Goal: Navigation & Orientation: Find specific page/section

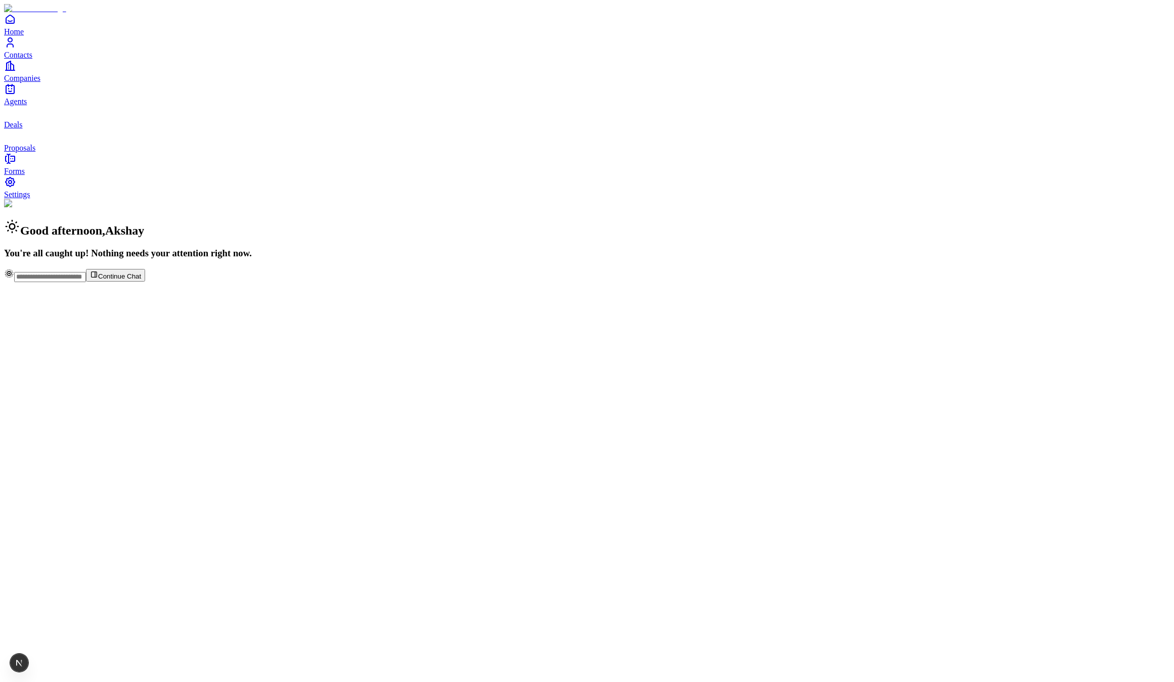
click at [50, 153] on div "Home Contacts Companies Agents Deals Proposals" at bounding box center [587, 83] width 1166 height 140
click at [36, 82] on link "Companies" at bounding box center [587, 71] width 1166 height 23
click at [32, 59] on span "Contacts" at bounding box center [18, 55] width 28 height 9
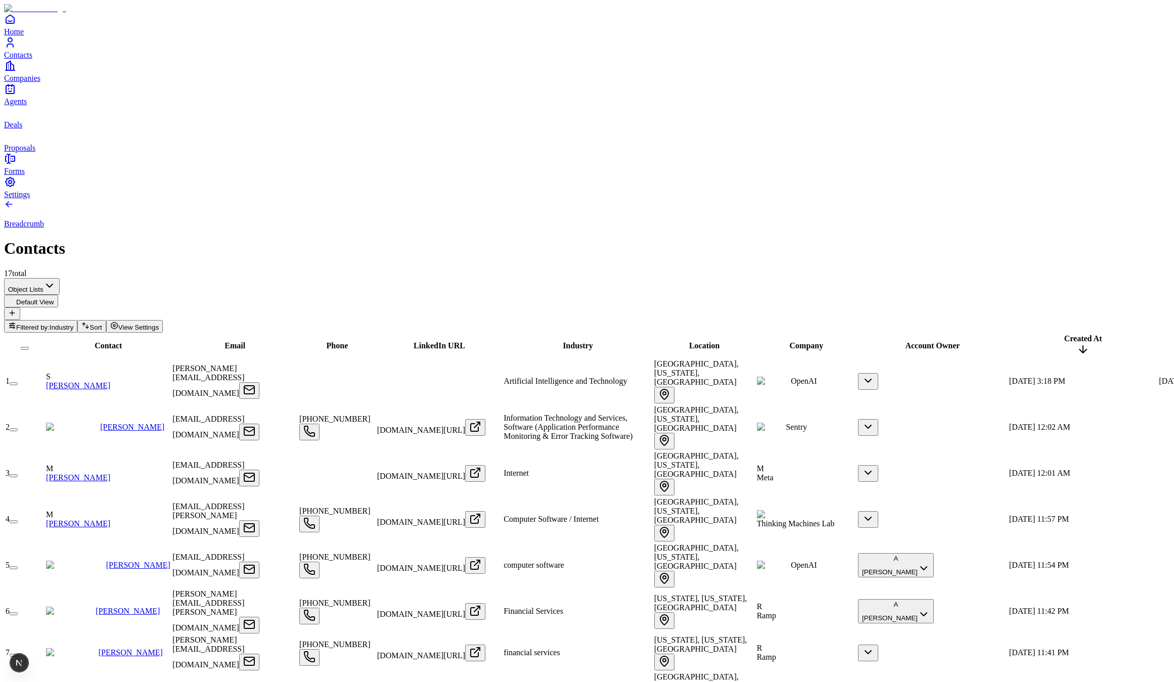
click at [105, 87] on html "Home Contacts Companies Agents Deals Proposals Forms Settings Breadcrumb Contac…" at bounding box center [587, 567] width 1174 height 1135
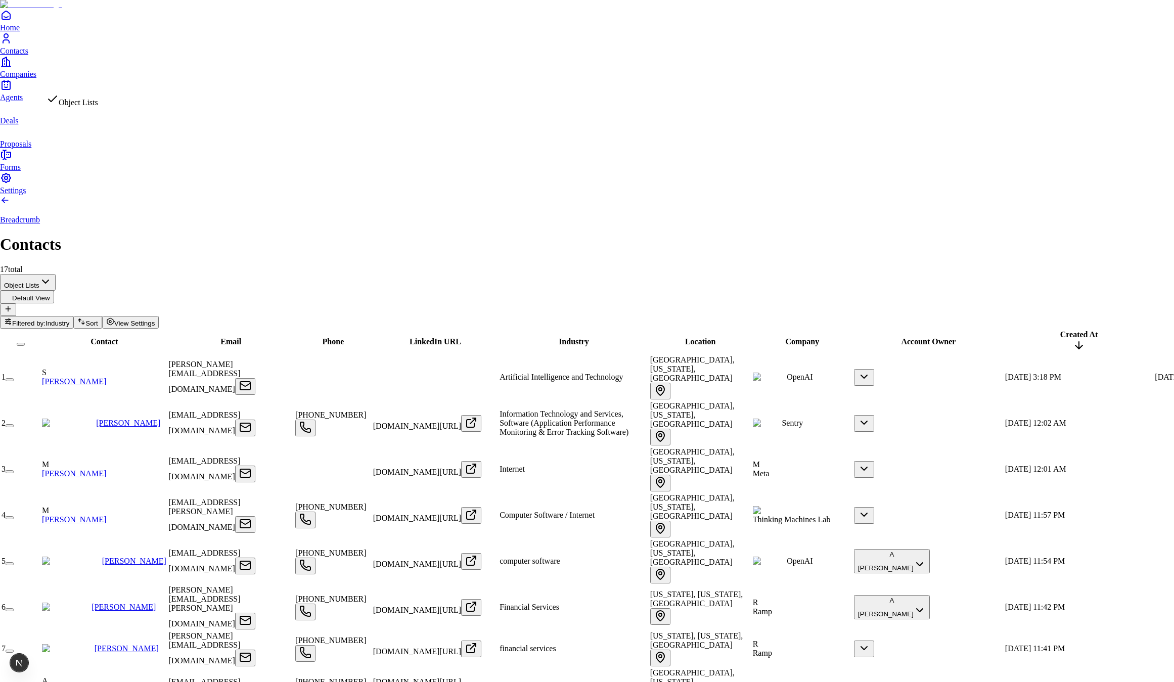
click at [406, 55] on html "Home Contacts Companies Agents Deals Proposals Forms Settings Breadcrumb Contac…" at bounding box center [587, 565] width 1174 height 1131
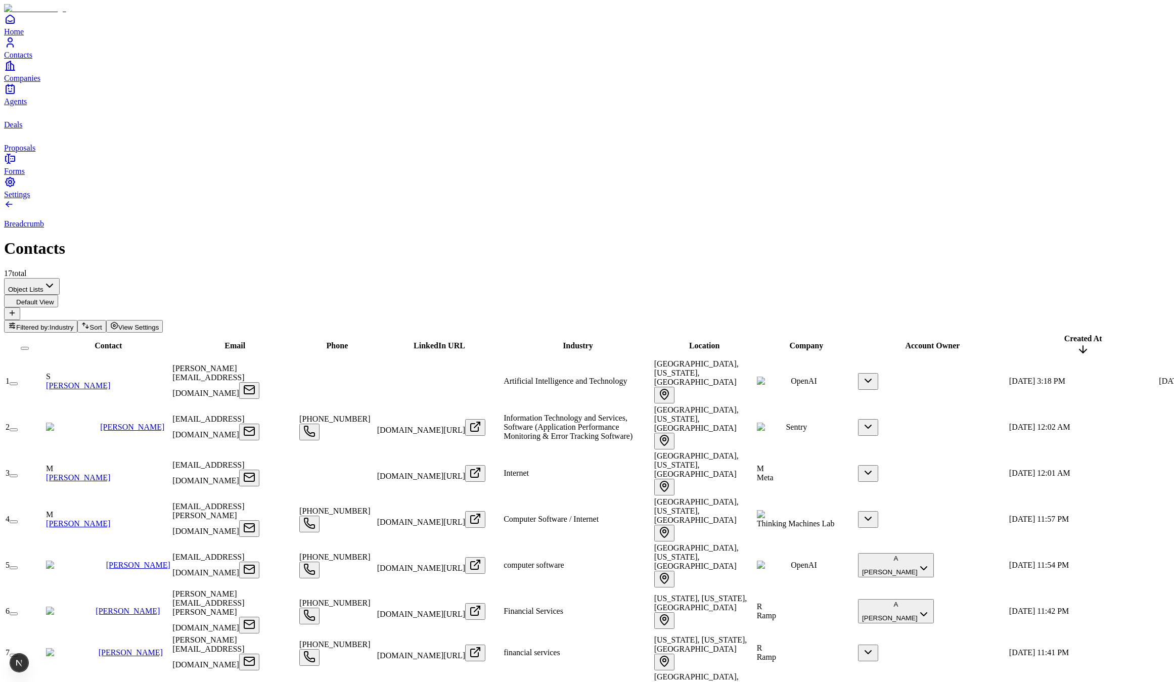
click at [105, 85] on html "Home Contacts Companies Agents Deals Proposals Forms Settings Breadcrumb Contac…" at bounding box center [587, 567] width 1174 height 1135
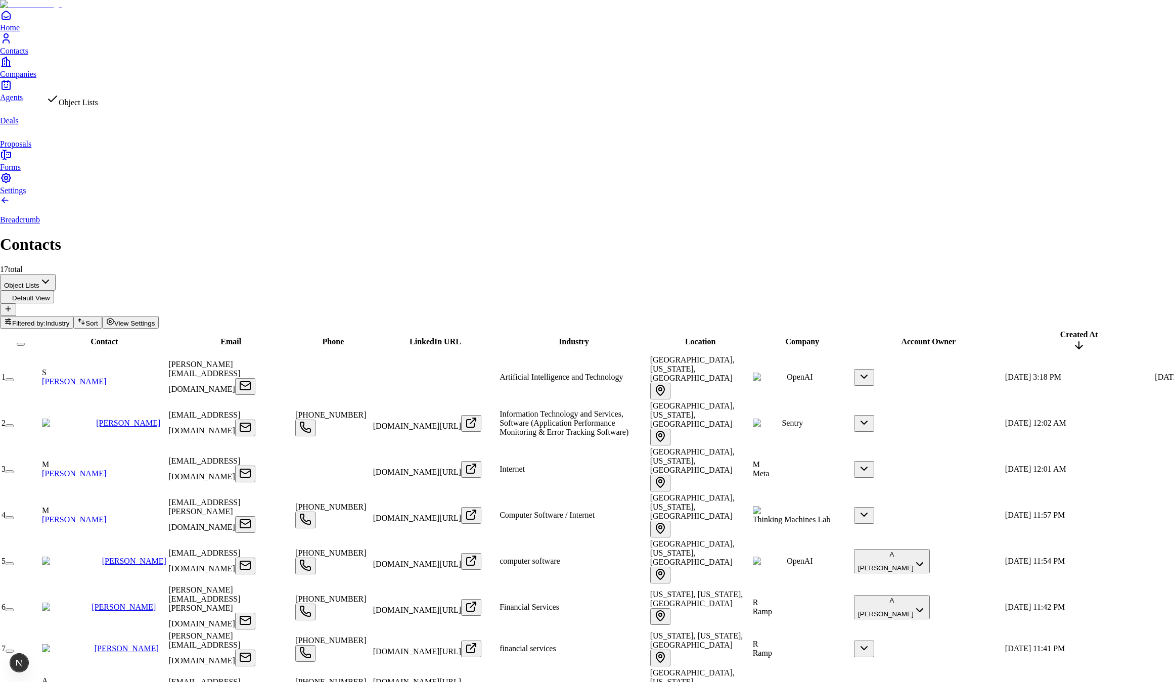
click at [513, 25] on html "Home Contacts Companies Agents Deals Proposals Forms Settings Breadcrumb Contac…" at bounding box center [587, 565] width 1174 height 1131
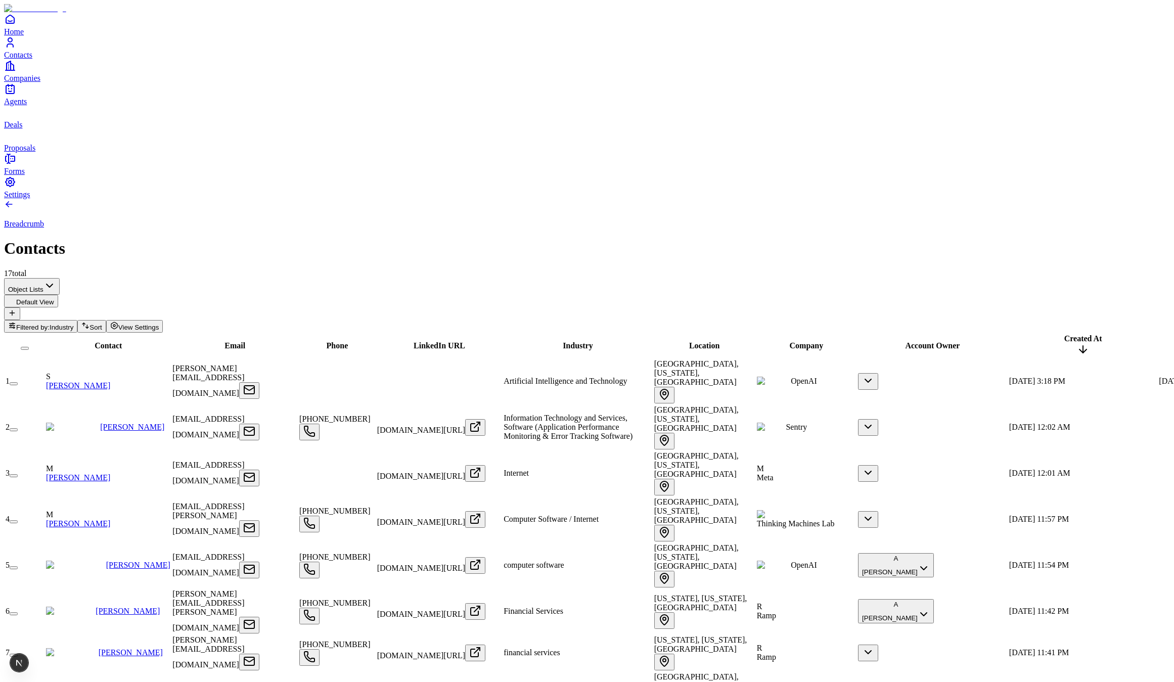
click at [110, 199] on div "Breadcrumb Contacts 17 total" at bounding box center [587, 238] width 1166 height 79
click at [111, 77] on html "Home Contacts Companies Agents Deals Proposals Forms Settings Breadcrumb Contac…" at bounding box center [587, 567] width 1174 height 1135
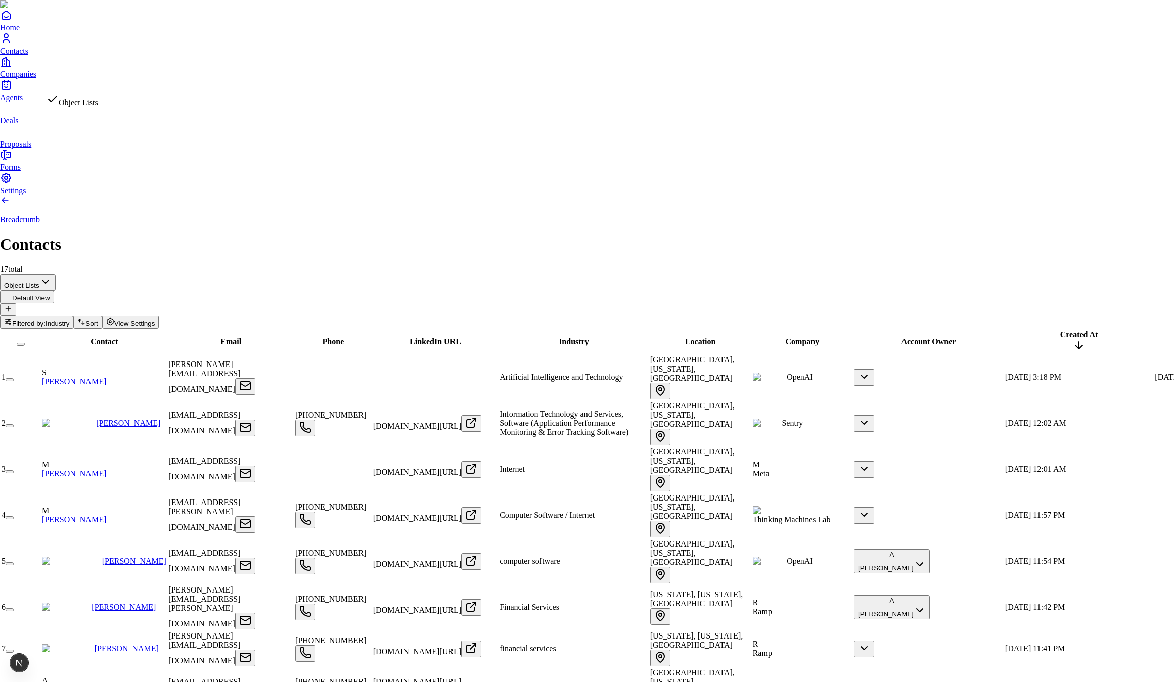
click at [326, 56] on html "Home Contacts Companies Agents Deals Proposals Forms Settings Breadcrumb Contac…" at bounding box center [587, 565] width 1174 height 1131
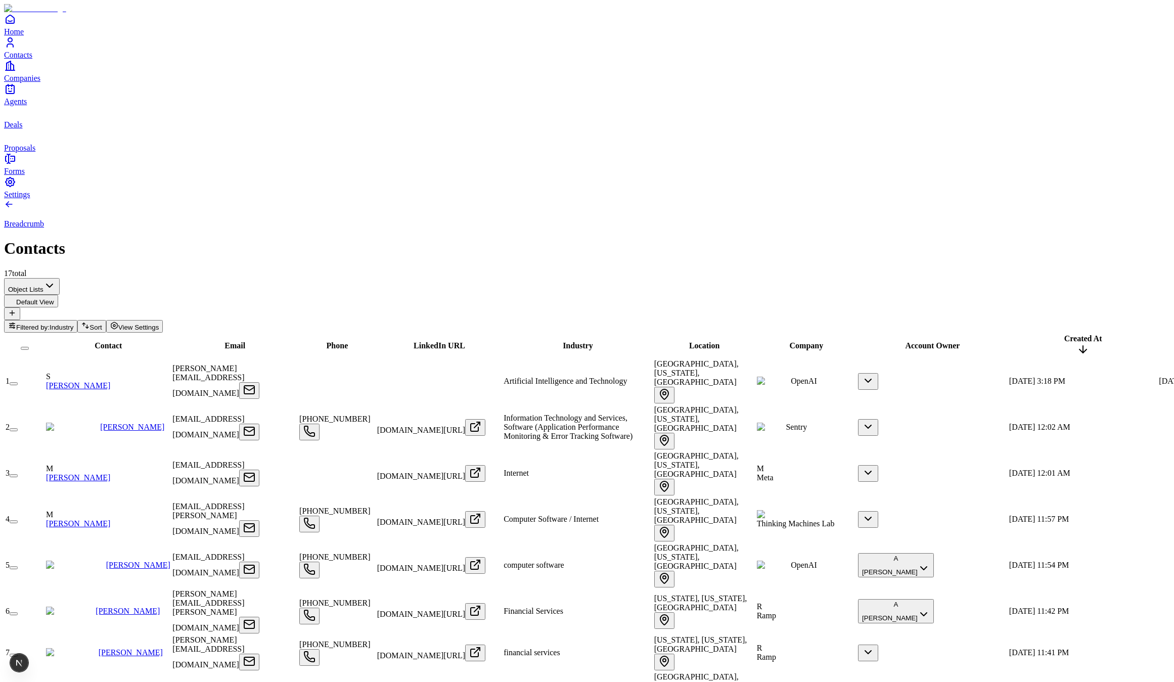
click at [27, 82] on link "Companies" at bounding box center [587, 71] width 1166 height 23
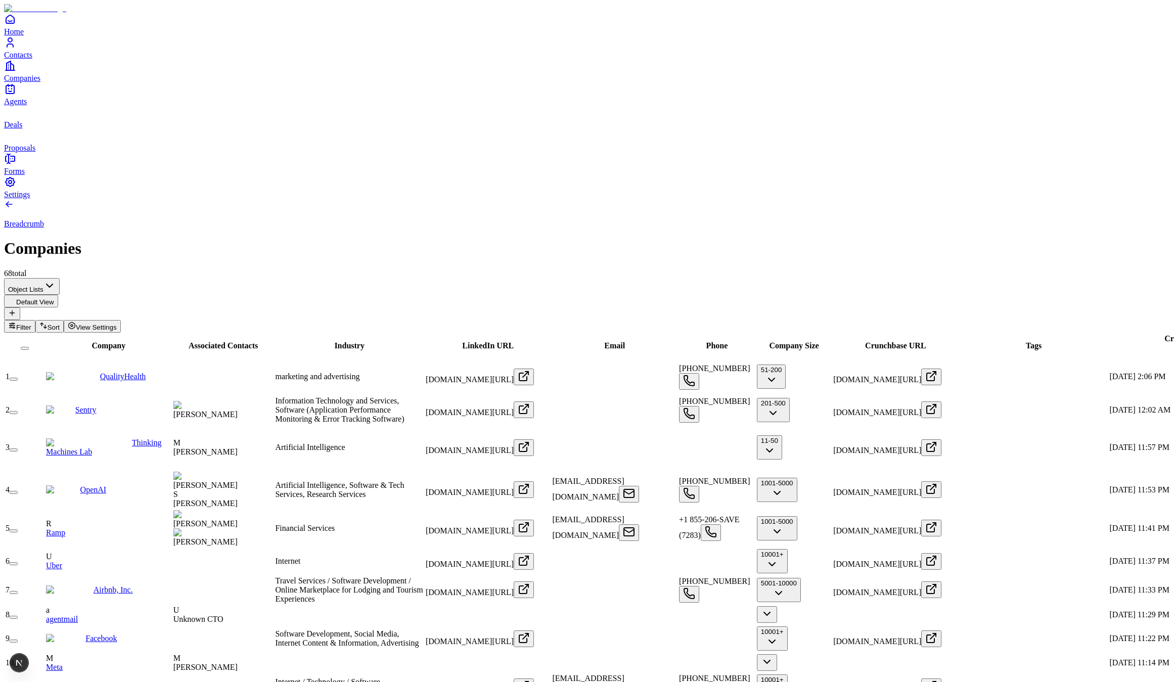
click at [32, 59] on span "Contacts" at bounding box center [18, 55] width 28 height 9
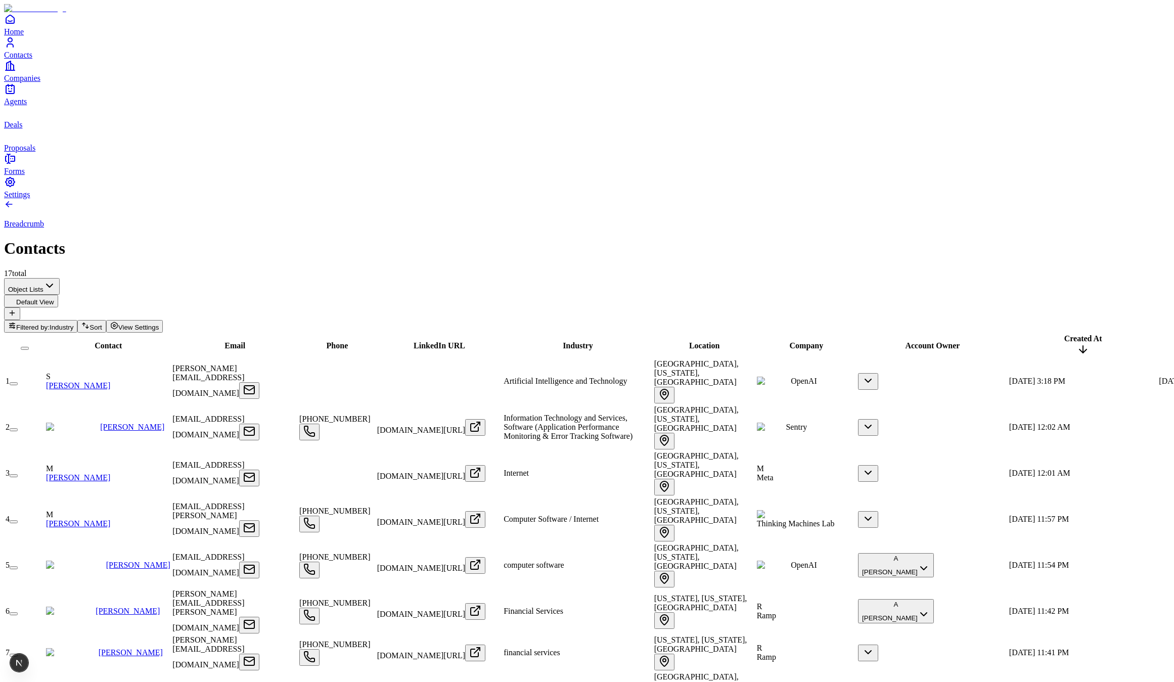
click at [22, 82] on link "Companies" at bounding box center [587, 71] width 1166 height 23
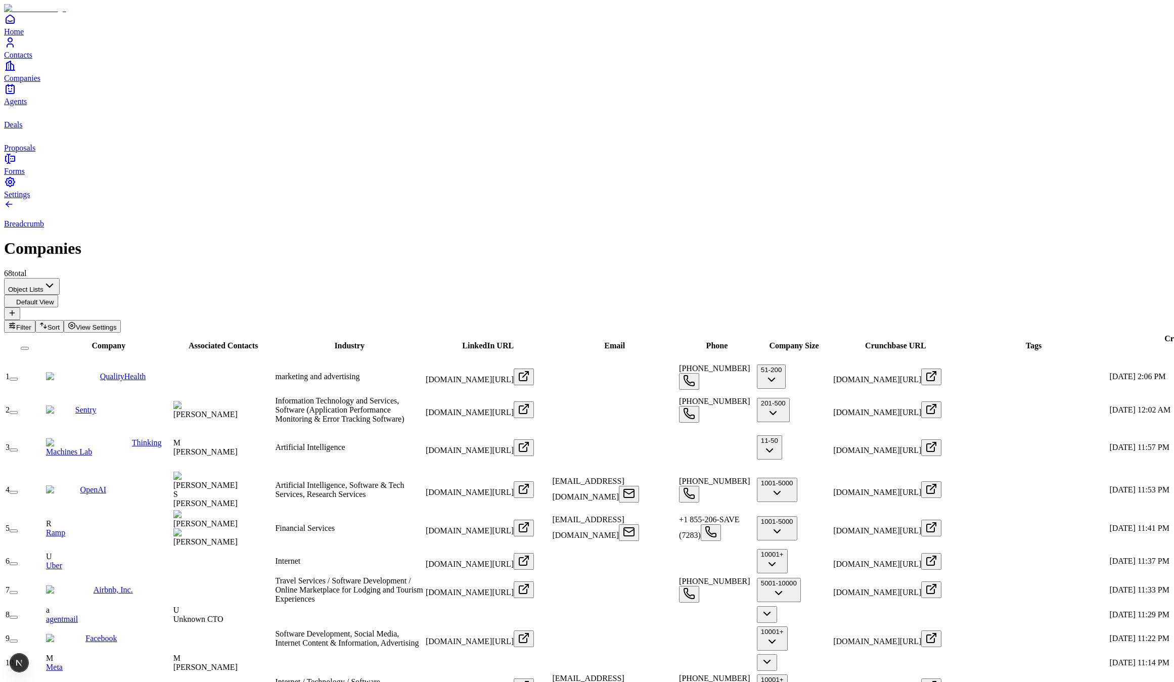
click at [35, 320] on button "Filter" at bounding box center [19, 326] width 31 height 13
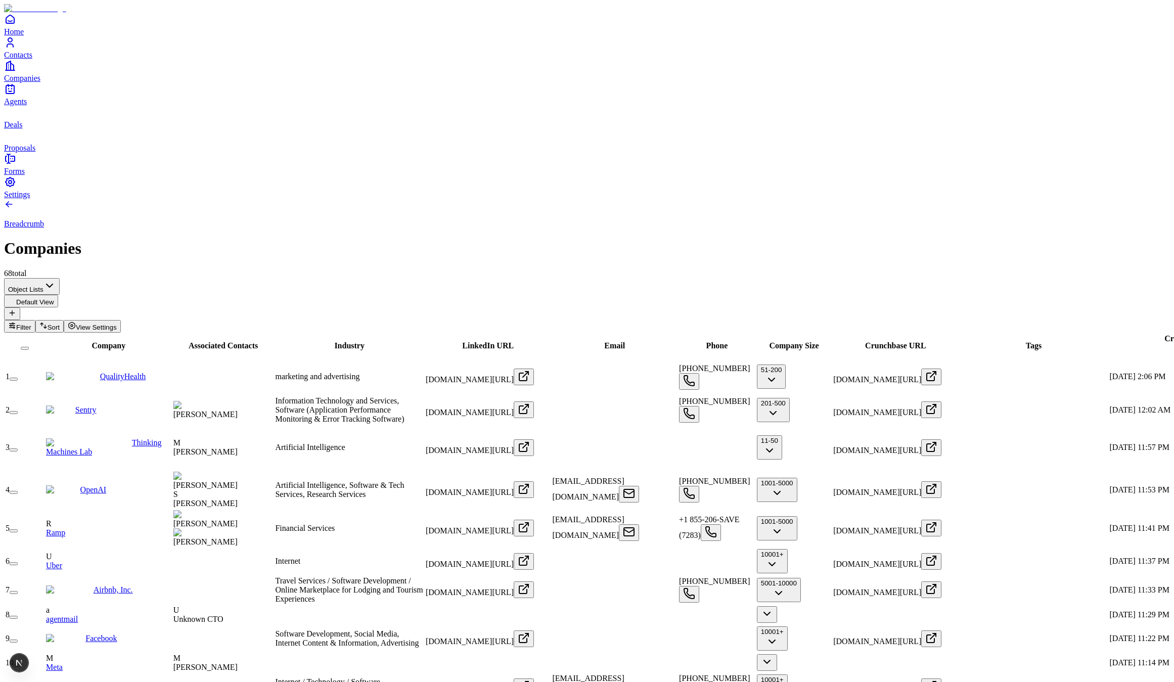
click at [60, 324] on span "Sort" at bounding box center [54, 328] width 12 height 8
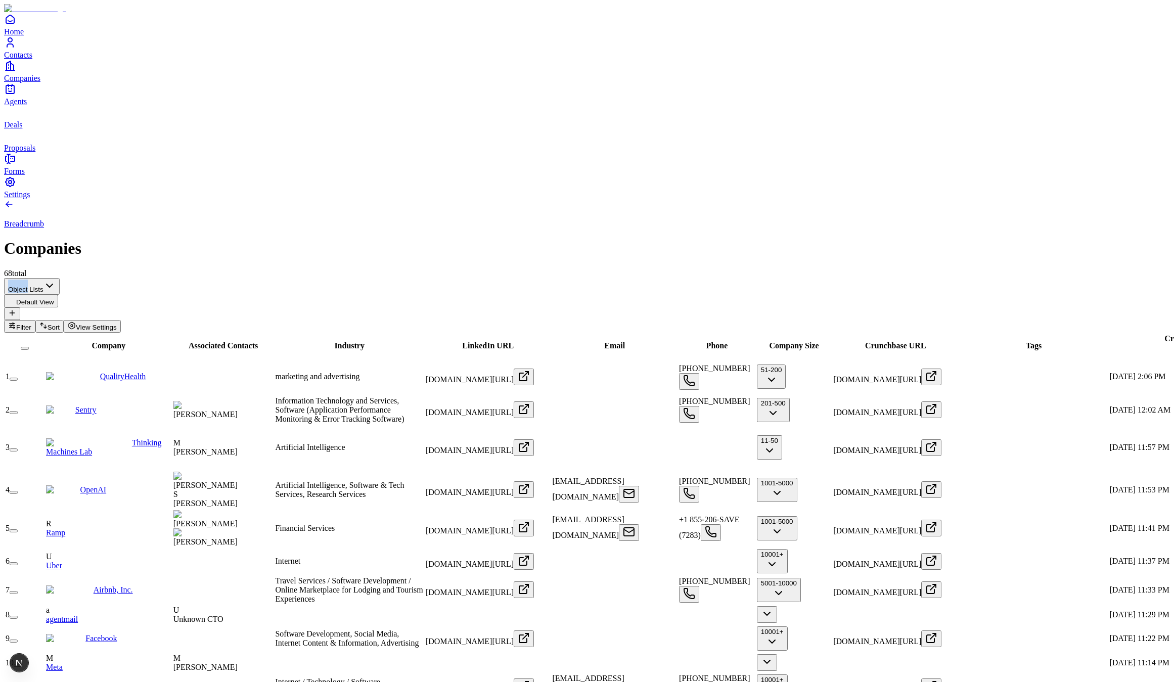
drag, startPoint x: 59, startPoint y: 82, endPoint x: 73, endPoint y: 80, distance: 13.7
click at [73, 278] on div "Object Lists Default View Filter Sort View Settings" at bounding box center [587, 305] width 1166 height 55
click at [424, 278] on div "Object Lists Default View Filter Sort View Settings" at bounding box center [587, 305] width 1166 height 55
